Goal: Use online tool/utility: Use online tool/utility

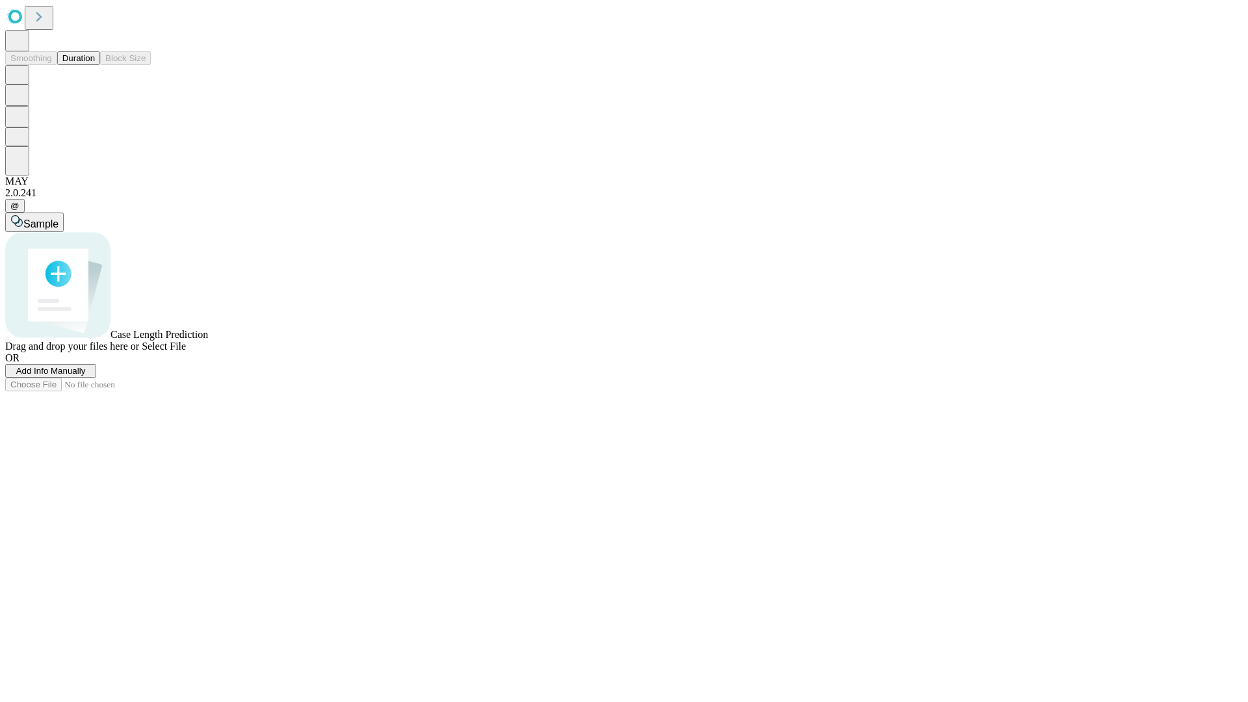
click at [186, 352] on span "Select File" at bounding box center [164, 346] width 44 height 11
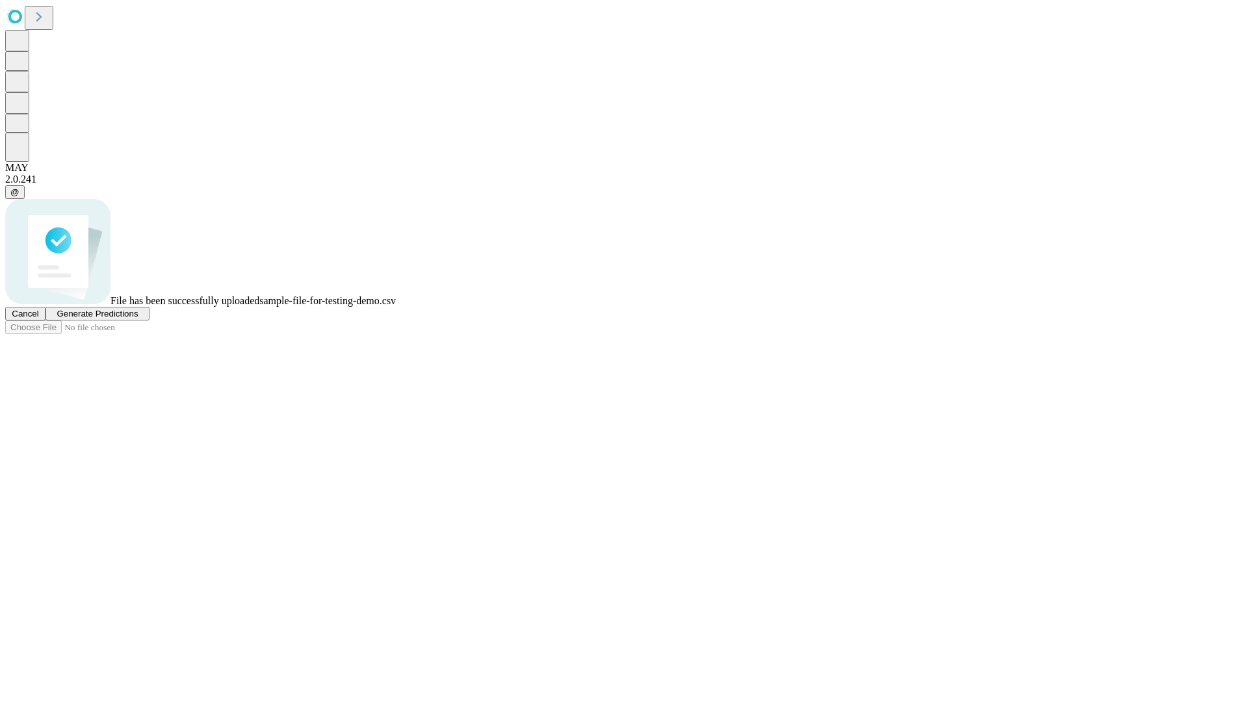
click at [138, 318] on span "Generate Predictions" at bounding box center [97, 314] width 81 height 10
